Goal: Use online tool/utility: Utilize a website feature to perform a specific function

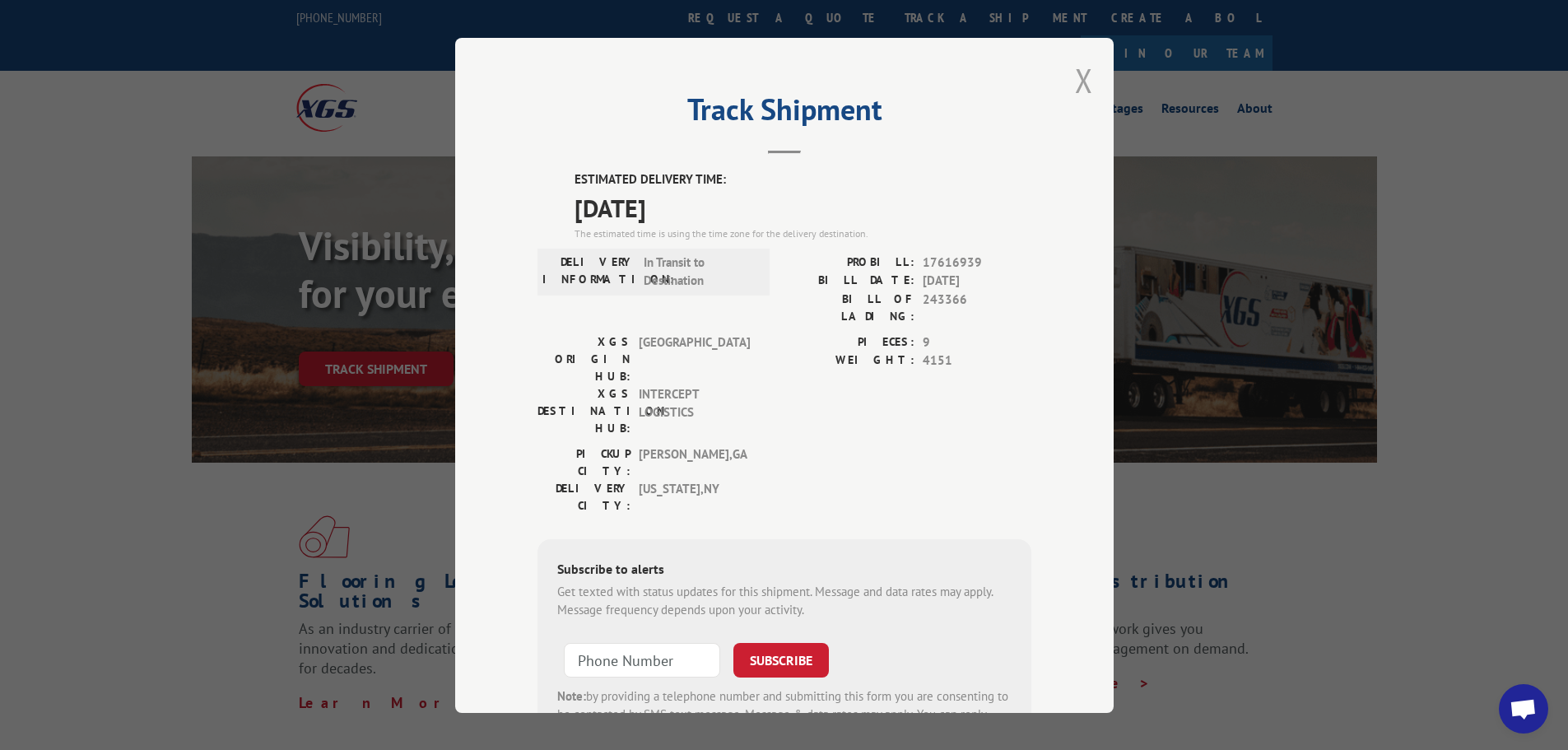
click at [1081, 75] on button "Close modal" at bounding box center [1083, 80] width 18 height 44
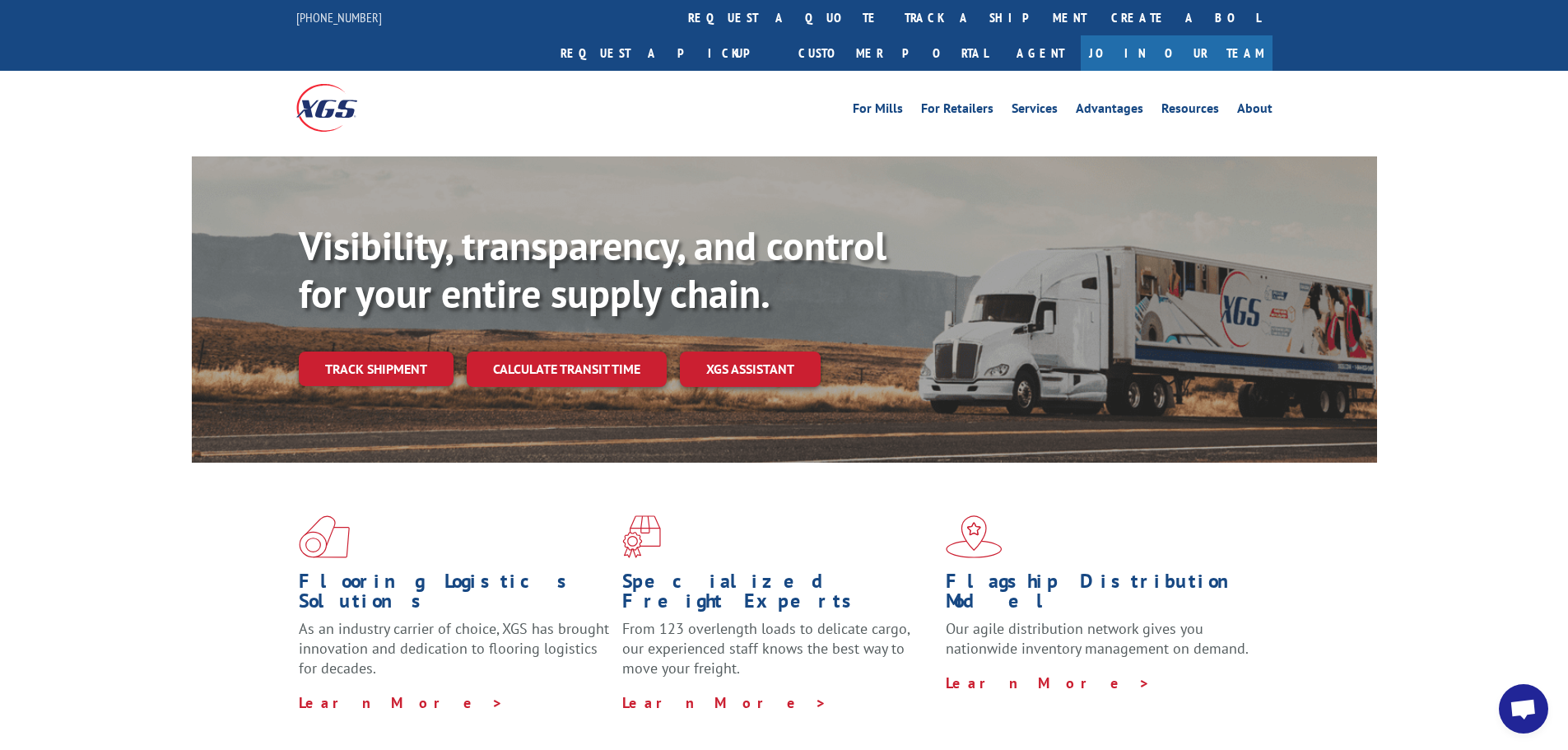
click at [104, 405] on div "Visibility, transparency, and control for your entire supply chain. Track shipm…" at bounding box center [784, 325] width 1568 height 338
click at [650, 351] on link "Calculate transit time" at bounding box center [566, 369] width 200 height 35
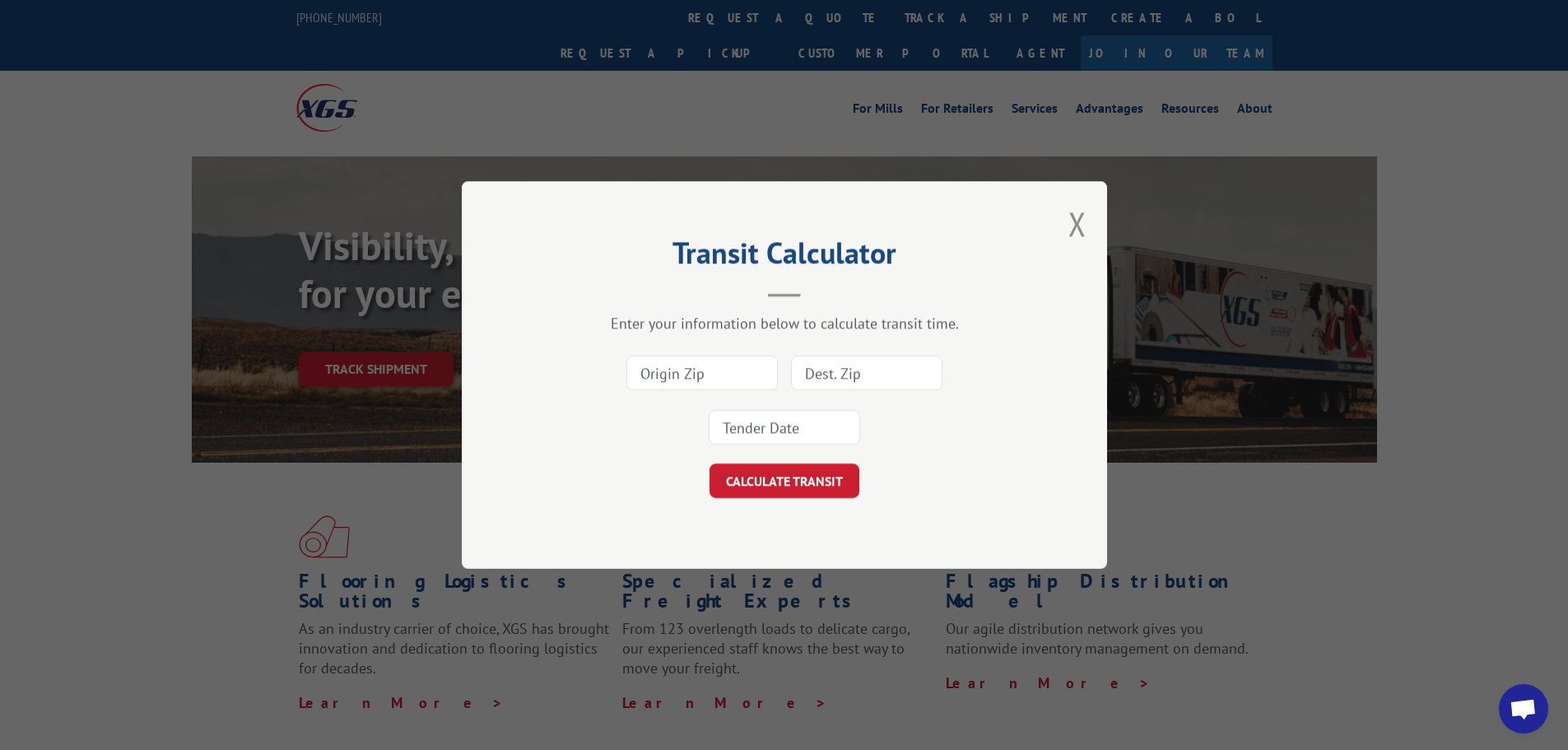
click at [744, 362] on input at bounding box center [702, 372] width 152 height 34
type input "30701"
click at [709, 463] on button "CALCULATE TRANSIT" at bounding box center [784, 480] width 150 height 34
type input "05401"
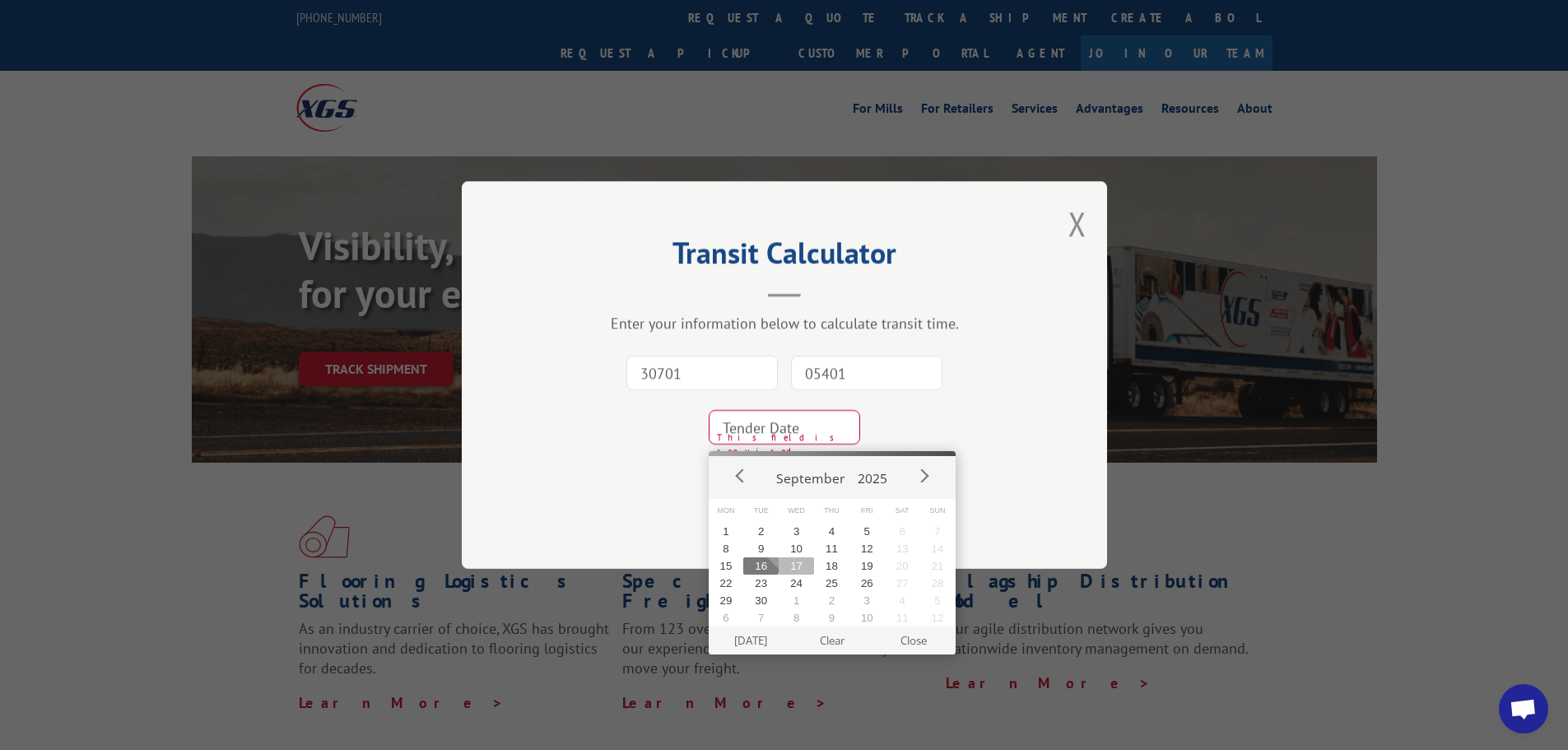
click at [799, 571] on button "17" at bounding box center [797, 565] width 35 height 18
type input "2025-09-17"
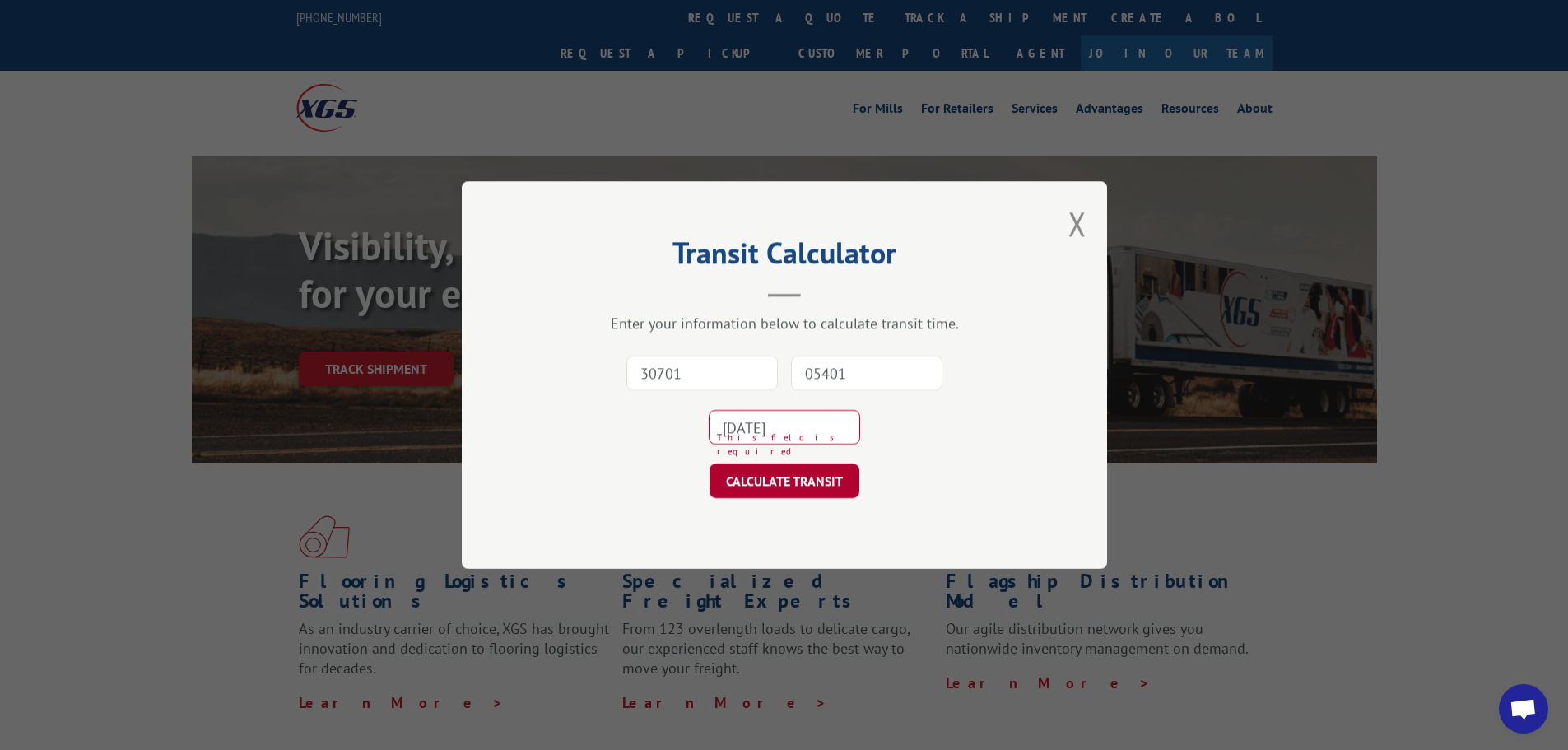
click at [797, 464] on button "CALCULATE TRANSIT" at bounding box center [784, 480] width 150 height 34
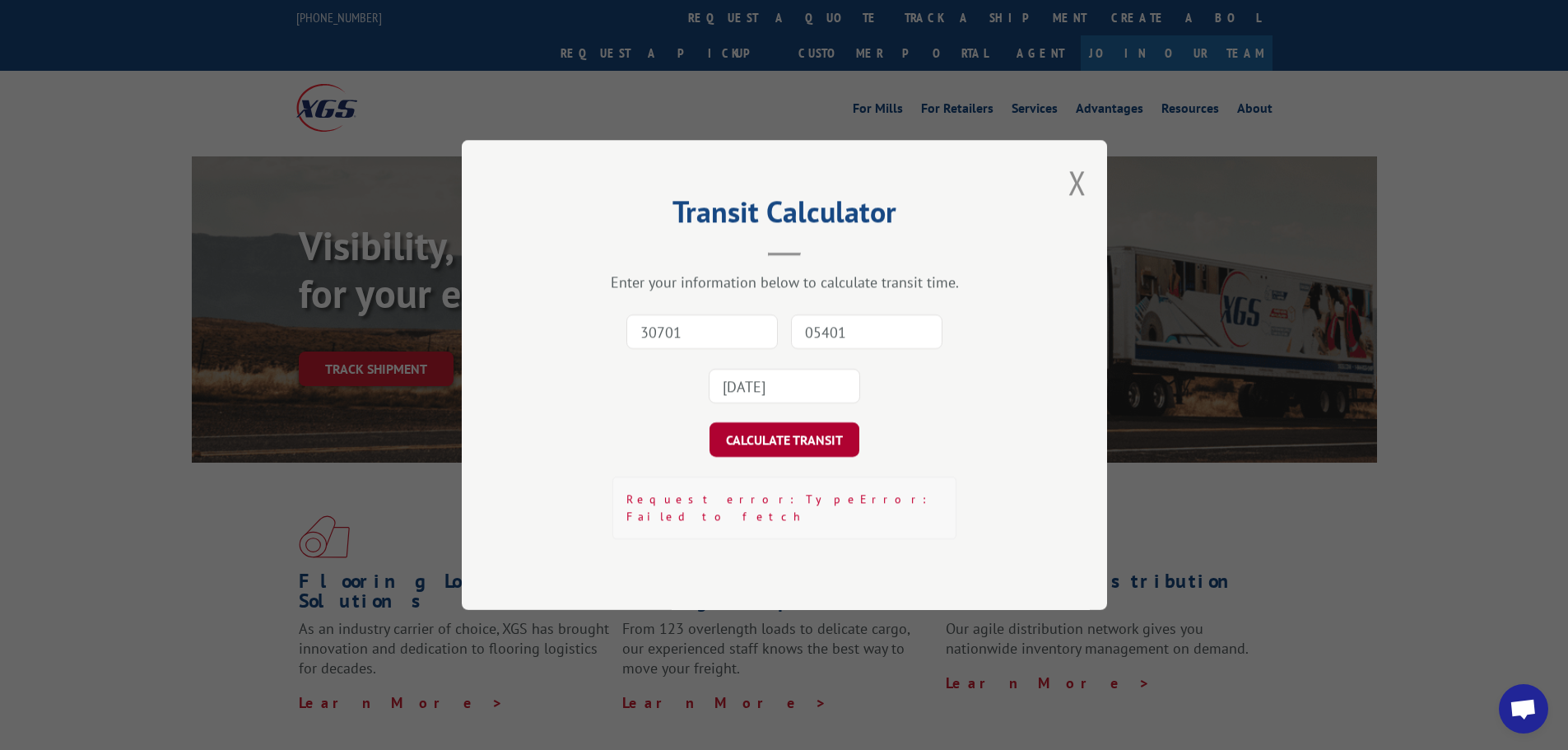
click at [804, 453] on button "CALCULATE TRANSIT" at bounding box center [784, 439] width 150 height 34
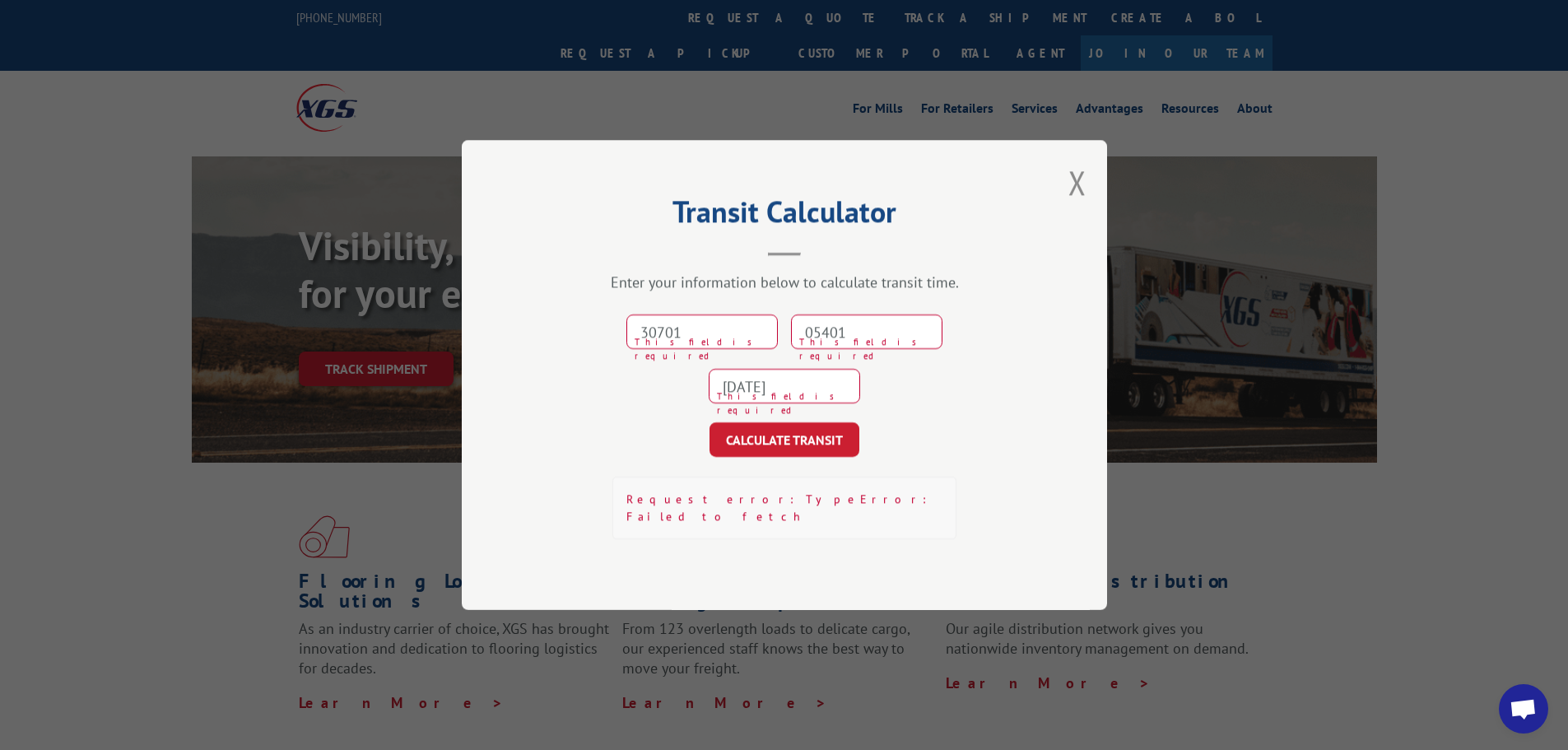
click at [719, 328] on input "30701" at bounding box center [702, 331] width 152 height 34
type input "30701"
click at [849, 321] on div "05401 This field is required" at bounding box center [866, 331] width 152 height 38
click at [845, 341] on input "05401" at bounding box center [866, 331] width 152 height 34
type input "05401"
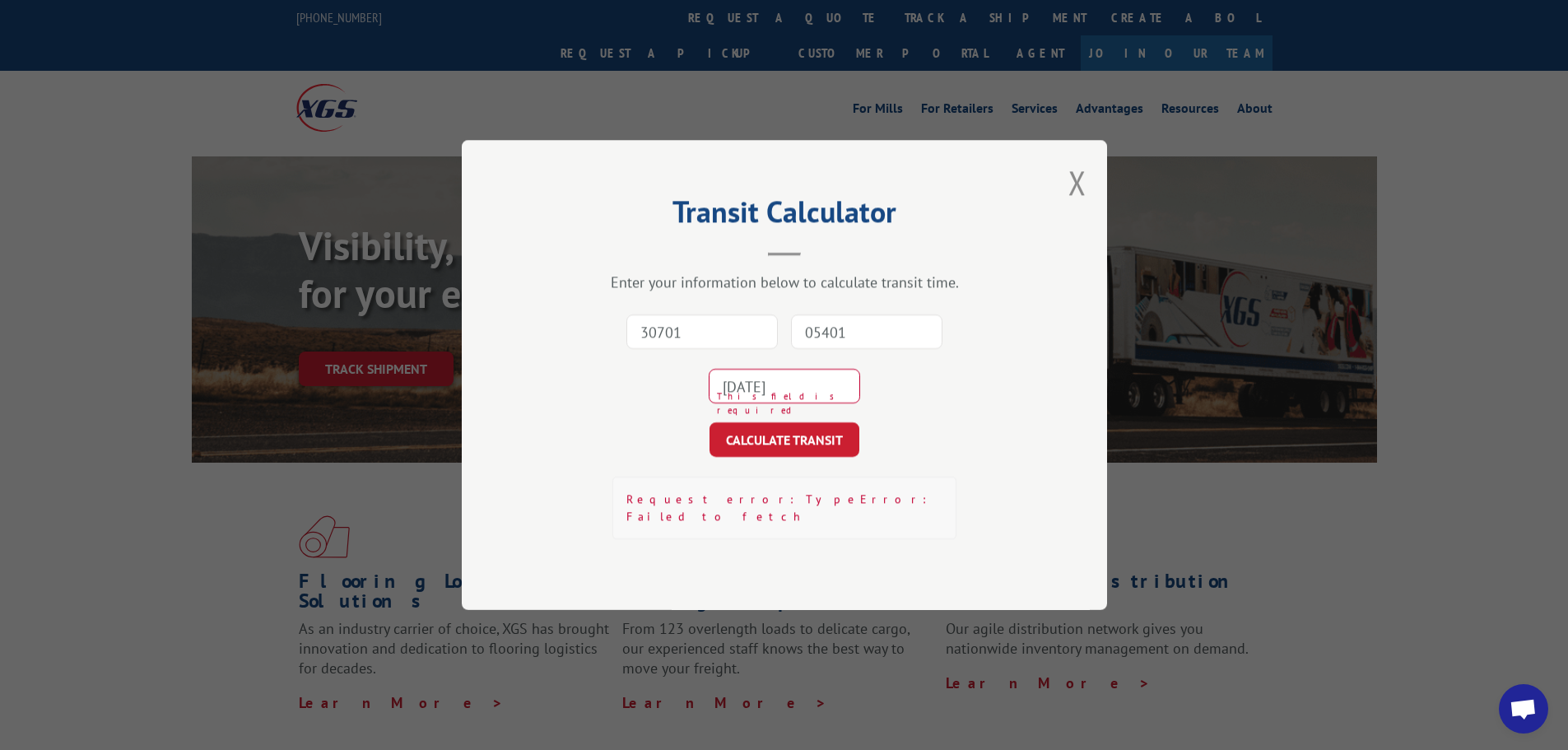
click at [791, 403] on input "2025-09-17" at bounding box center [784, 386] width 152 height 34
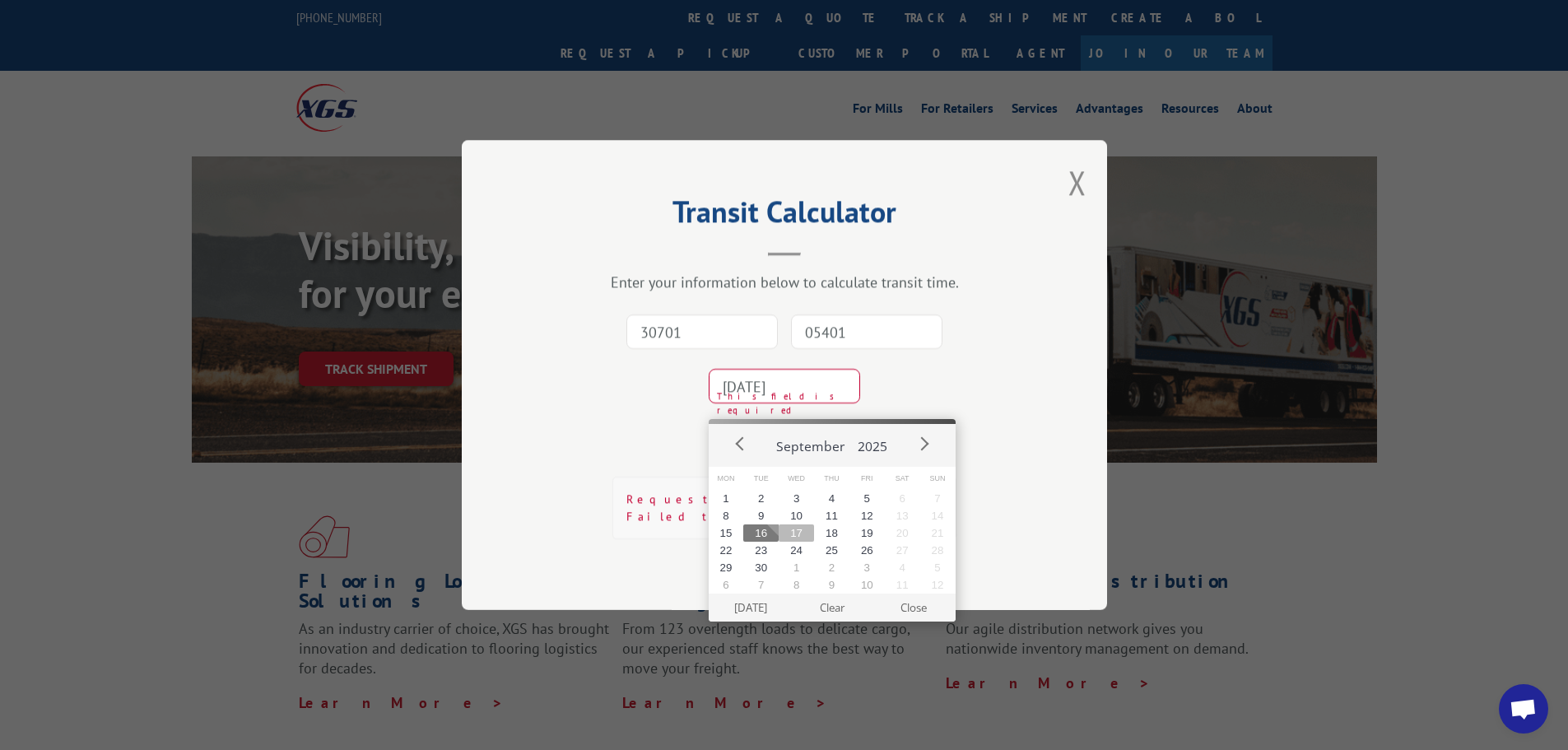
click at [806, 528] on button "17" at bounding box center [797, 533] width 35 height 18
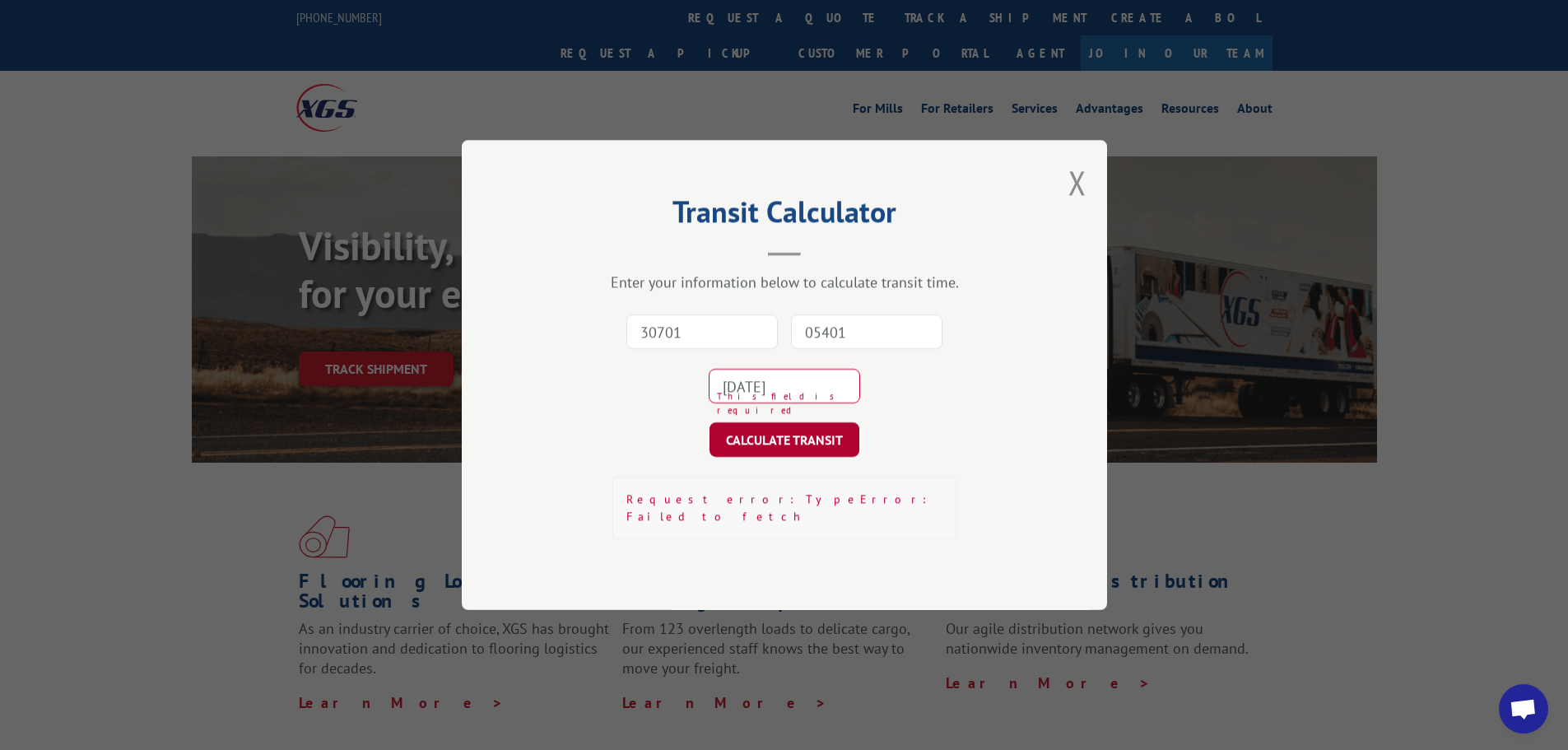
click at [794, 441] on button "CALCULATE TRANSIT" at bounding box center [784, 439] width 150 height 34
click at [1082, 191] on button "Close modal" at bounding box center [1076, 182] width 18 height 44
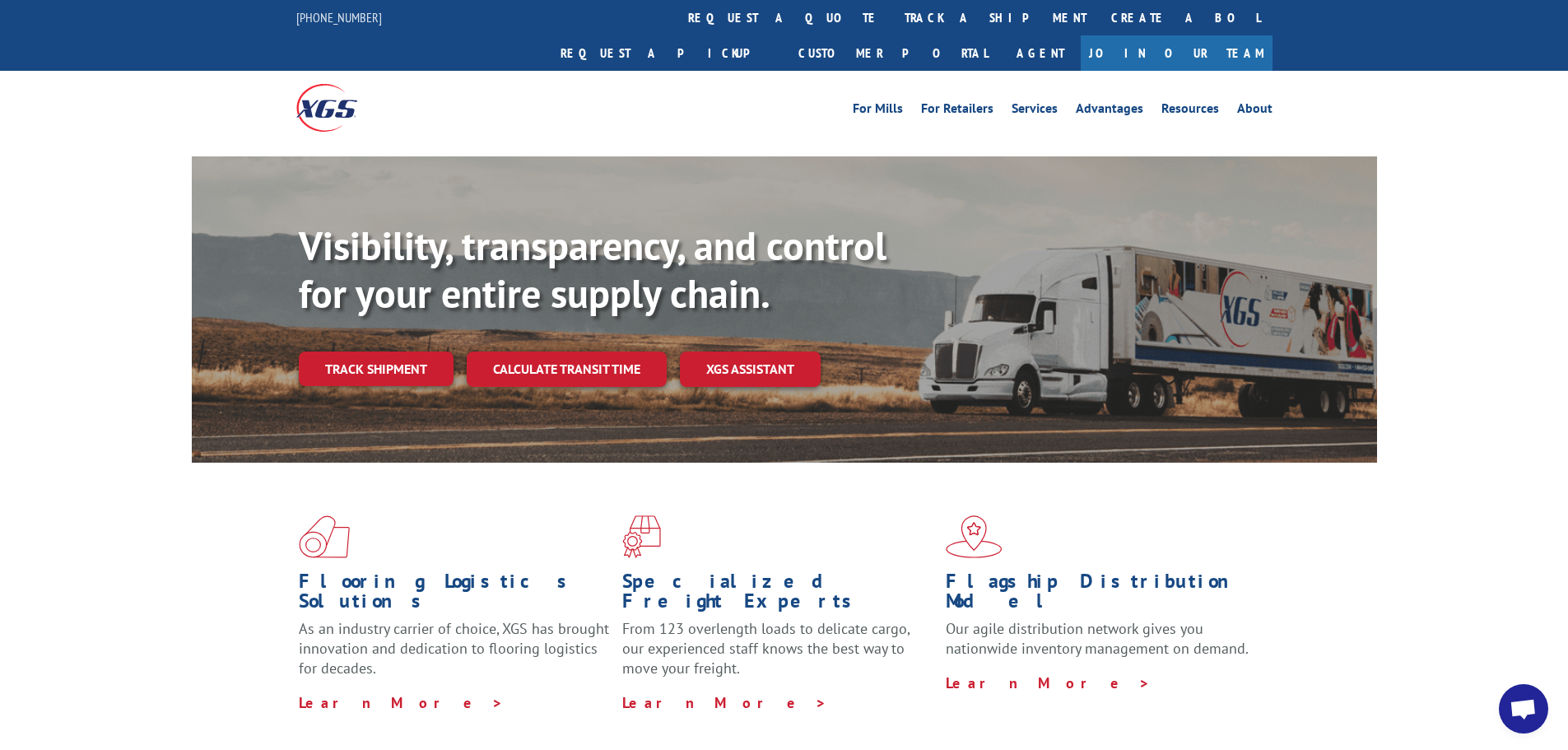
click at [1445, 312] on div "Visibility, transparency, and control for your entire supply chain. Track shipm…" at bounding box center [784, 325] width 1568 height 338
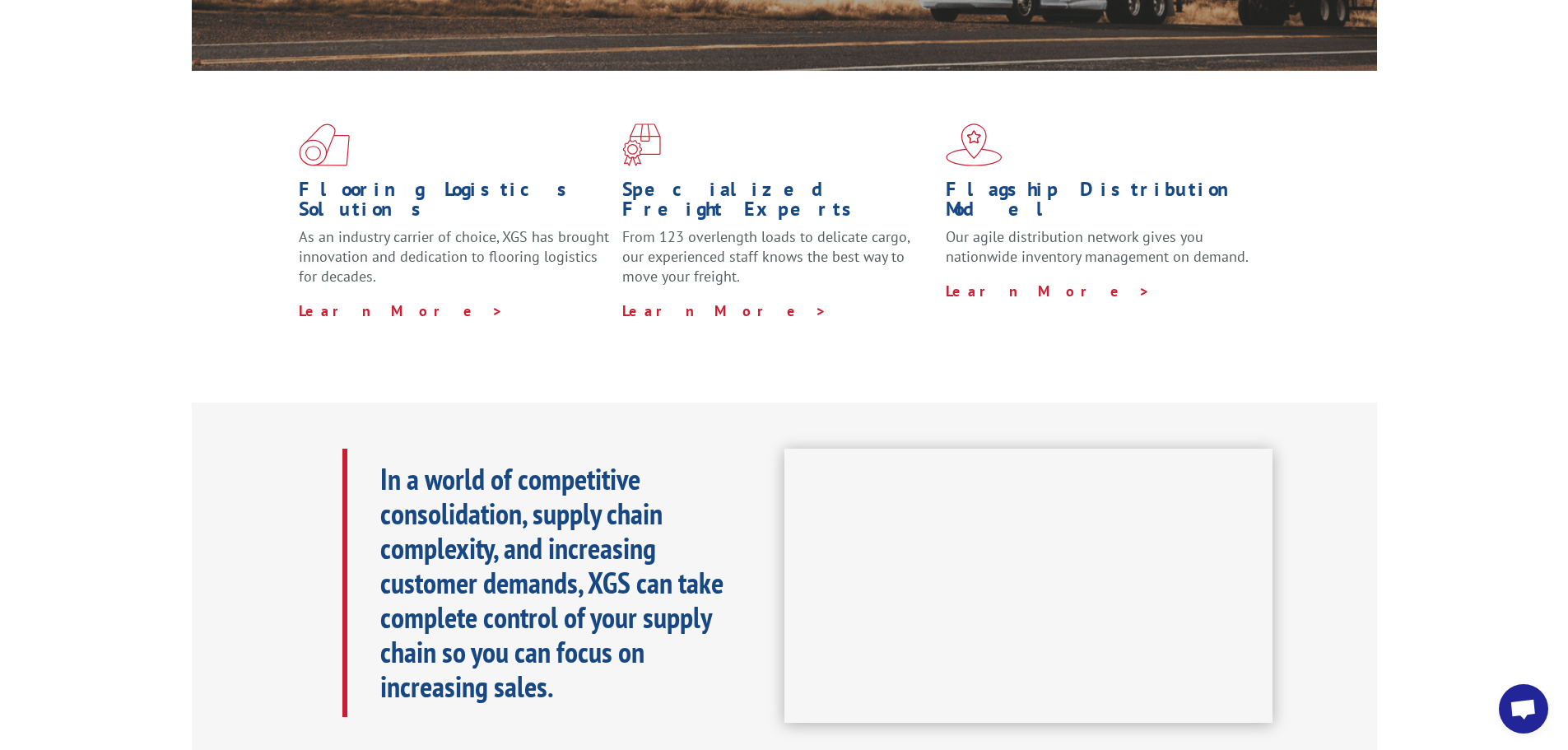
scroll to position [412, 0]
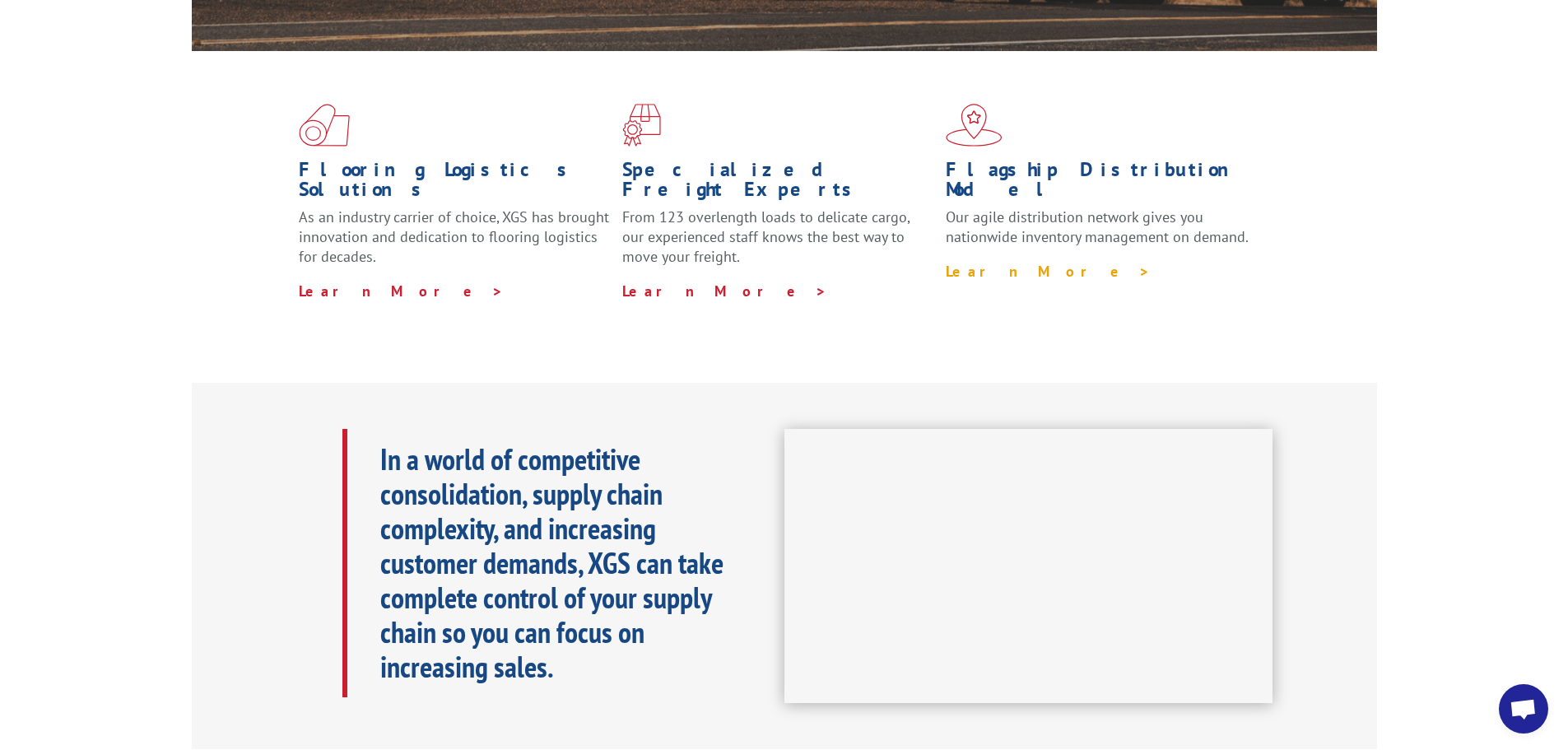
click at [989, 262] on link "Learn More >" at bounding box center [1048, 271] width 204 height 19
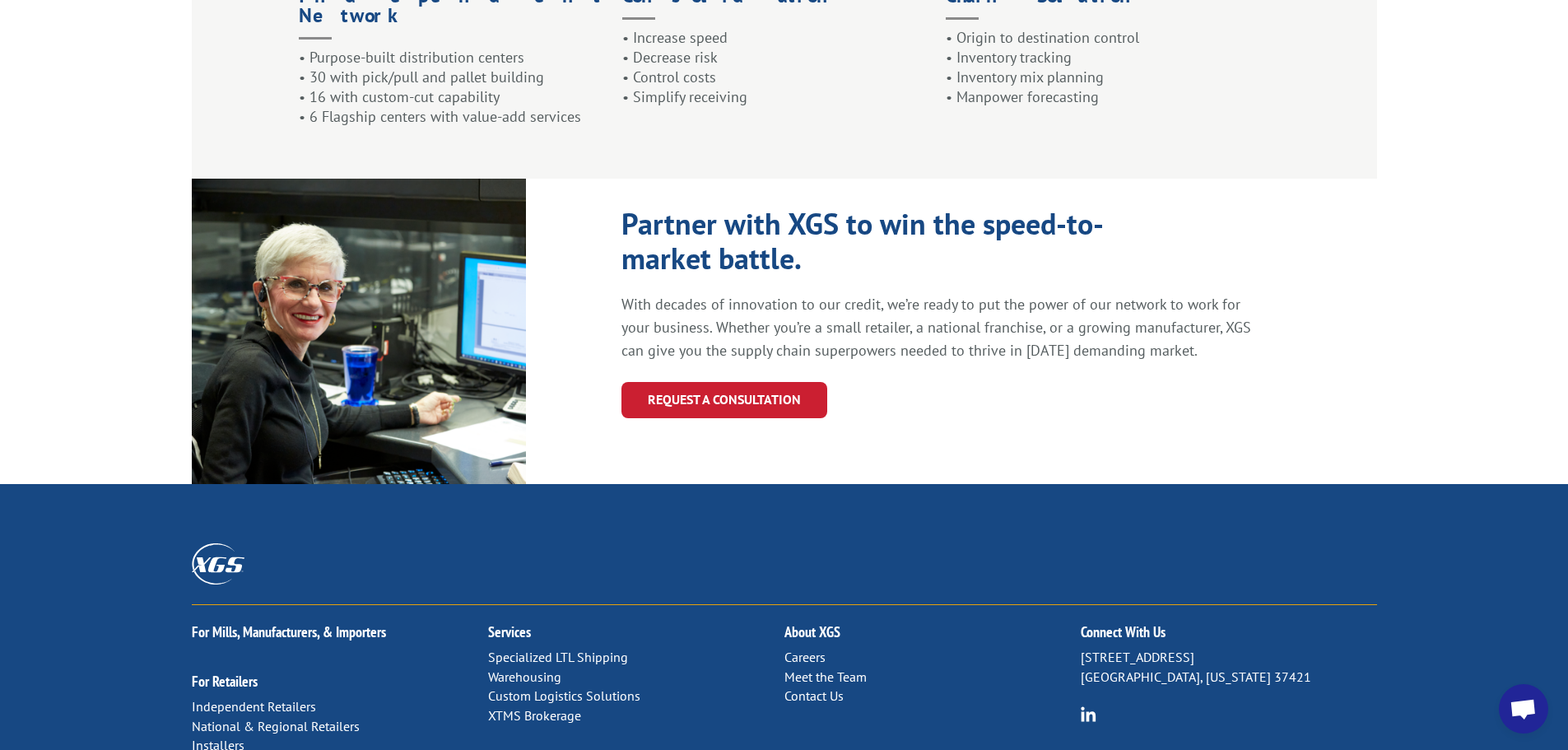
scroll to position [1759, 0]
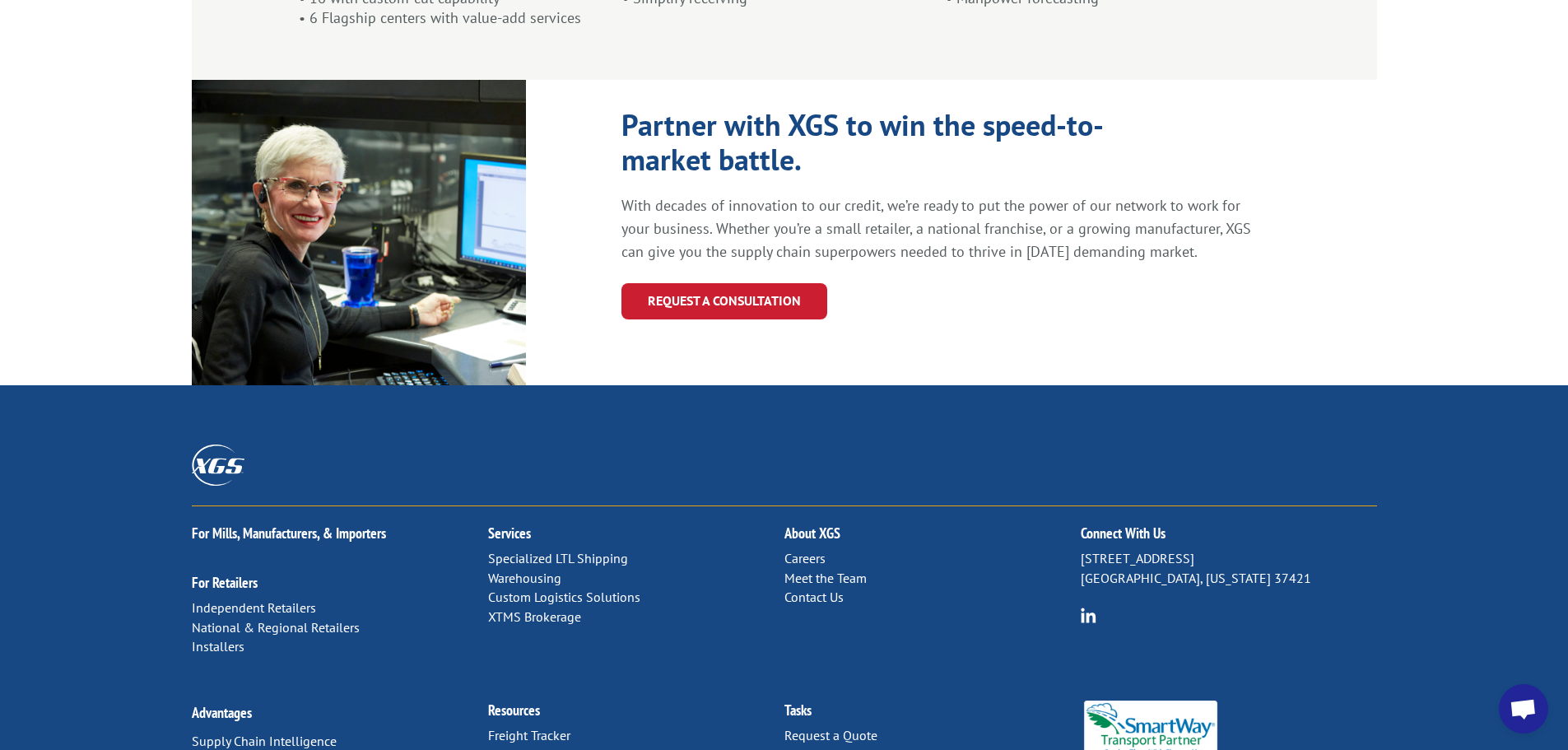
click at [550, 746] on link "Distribution Map" at bounding box center [534, 755] width 94 height 17
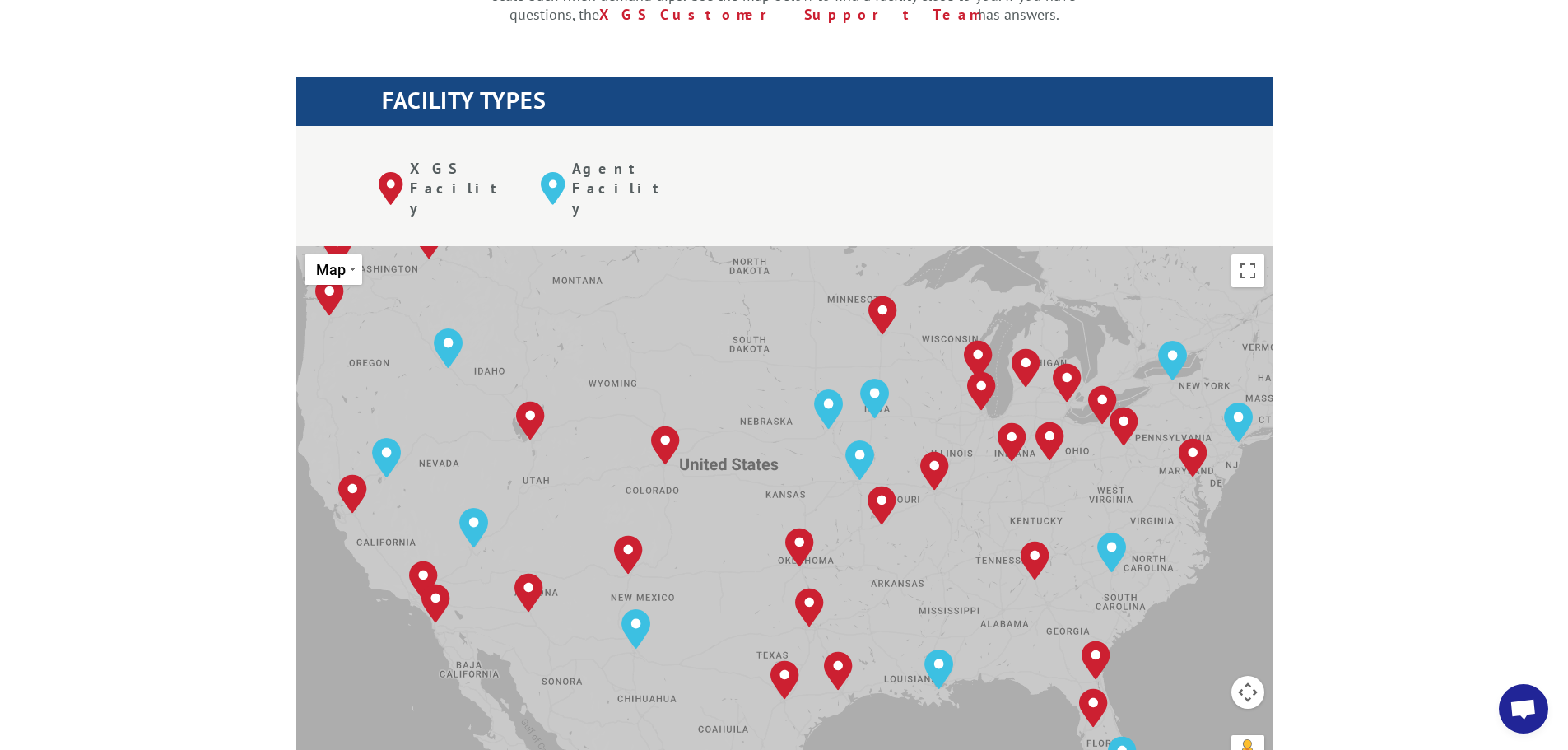
scroll to position [576, 0]
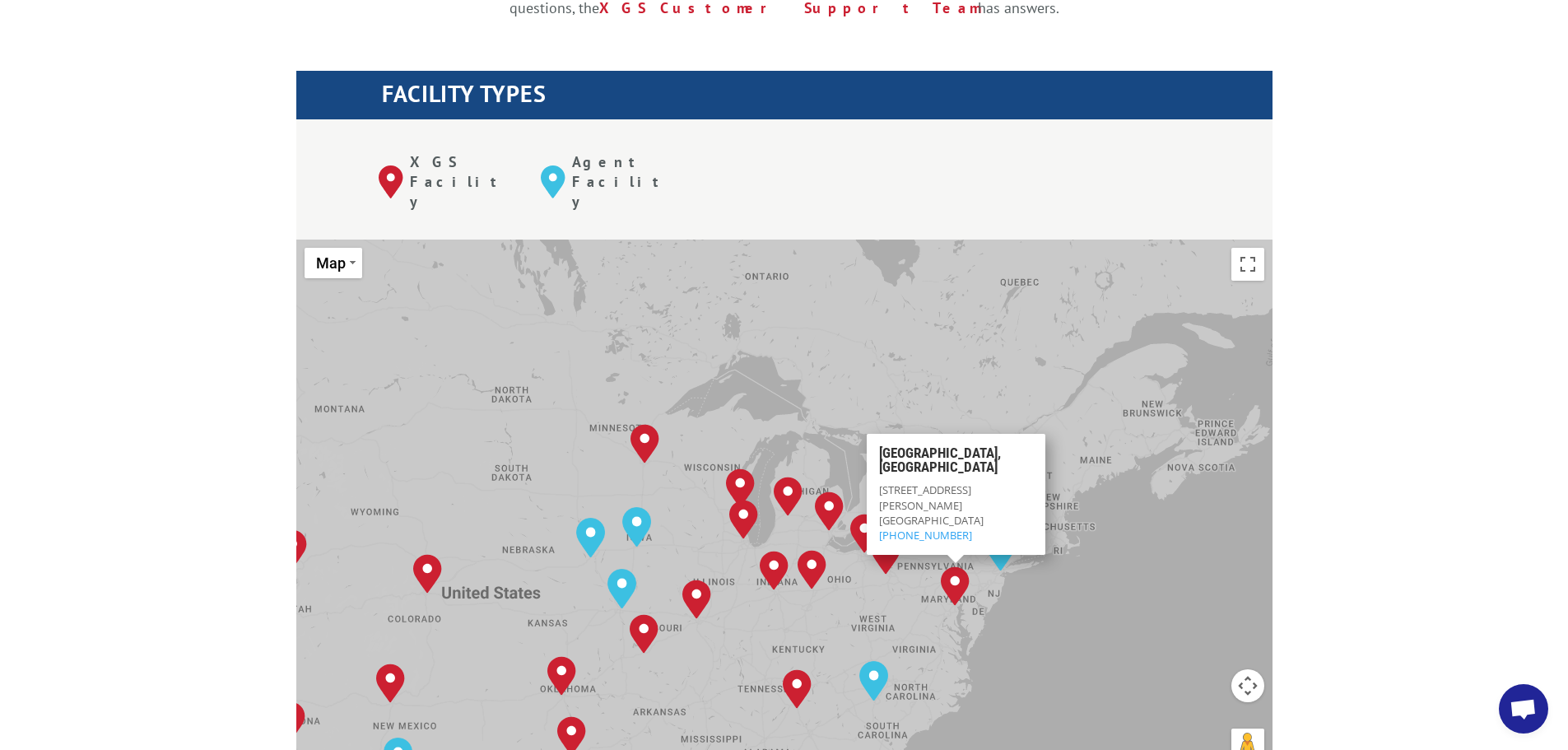
drag, startPoint x: 1061, startPoint y: 486, endPoint x: 937, endPoint y: 557, distance: 142.9
click at [937, 557] on div "Albuquerque, NM Baltimore, MD Boise, ID Charlotte, NC Chicago, IL Chino, CA Cle…" at bounding box center [784, 510] width 976 height 542
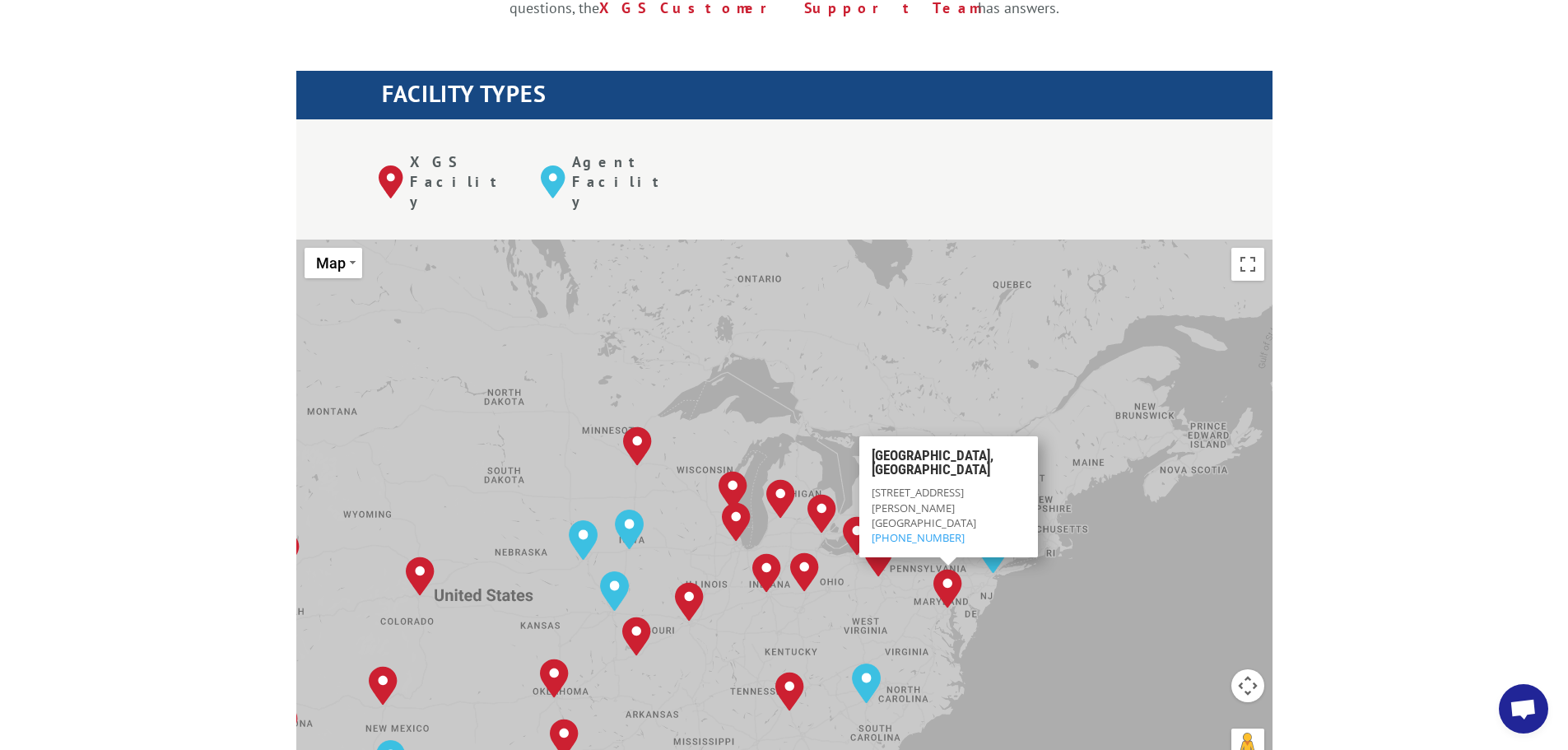
click at [1156, 468] on div "Albuquerque, NM Baltimore, MD Boise, ID Charlotte, NC Chicago, IL Chino, CA Cle…" at bounding box center [784, 510] width 976 height 542
